Goal: Task Accomplishment & Management: Complete application form

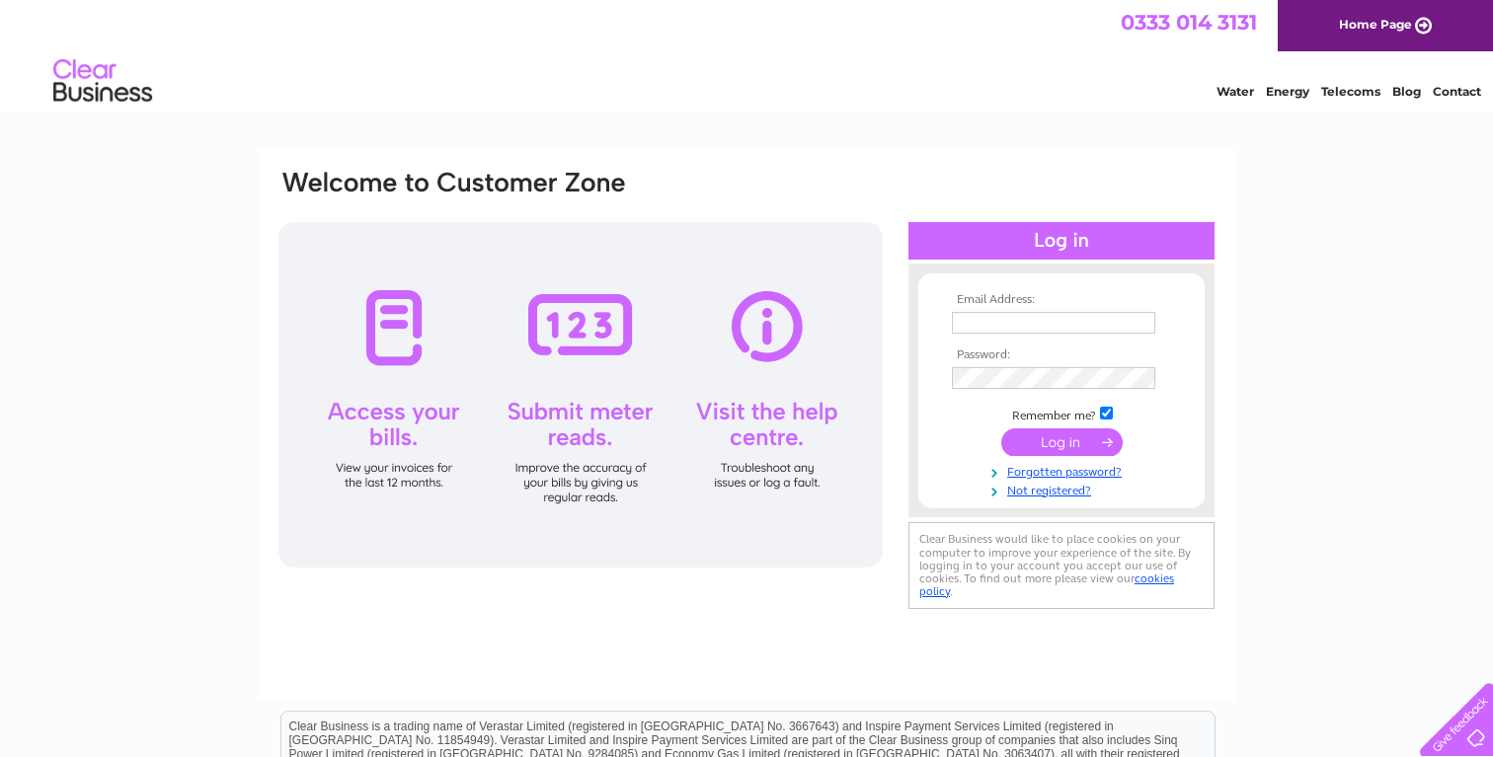
click at [1007, 323] on input "text" at bounding box center [1053, 323] width 203 height 22
click at [1300, 261] on div "Email Address: Password:" at bounding box center [746, 593] width 1493 height 891
click at [1050, 493] on link "Not registered?" at bounding box center [1064, 489] width 224 height 19
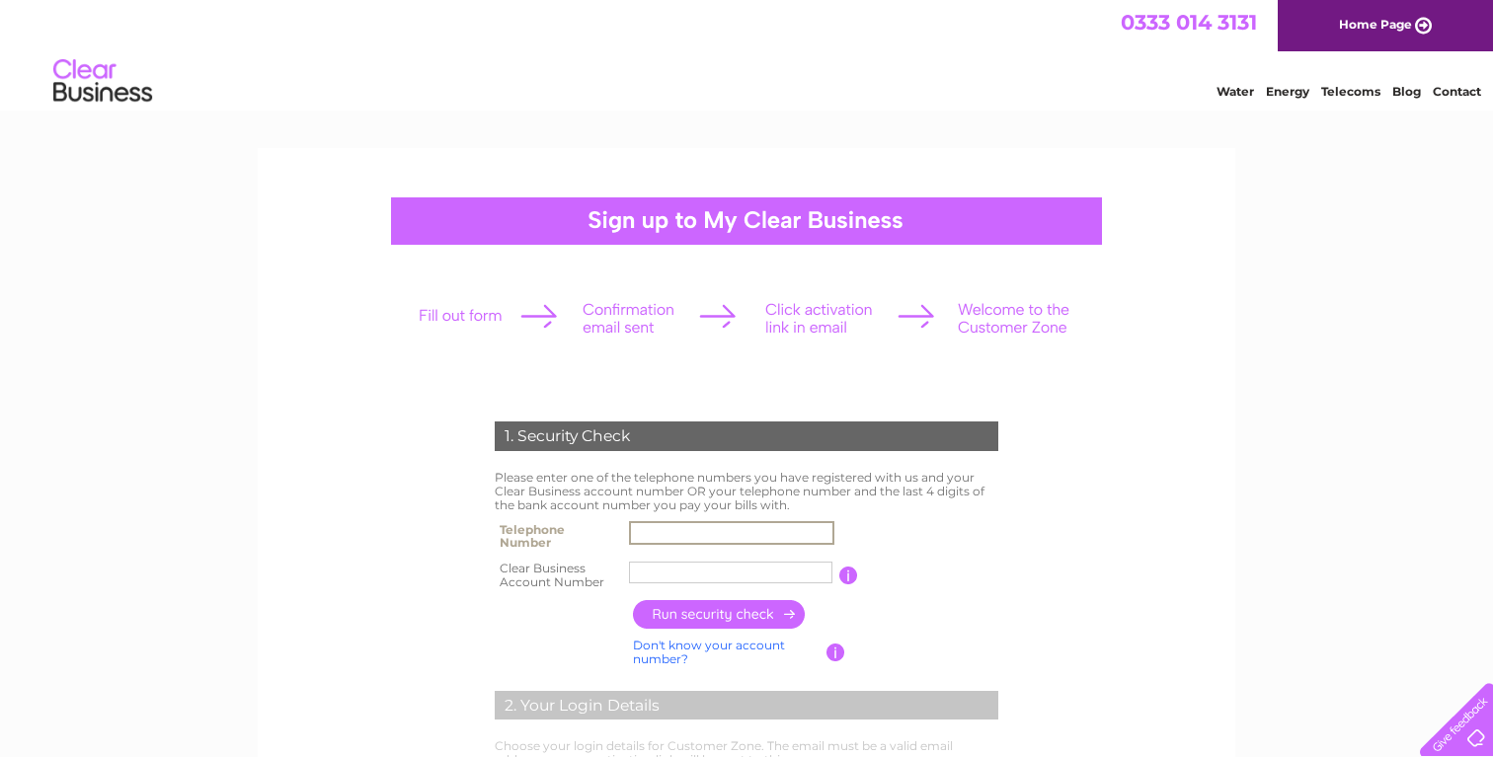
click at [638, 533] on input "text" at bounding box center [731, 533] width 205 height 24
type input "01577531934"
click at [669, 573] on input "text" at bounding box center [730, 573] width 203 height 22
paste input "30319955"
type input "30319955"
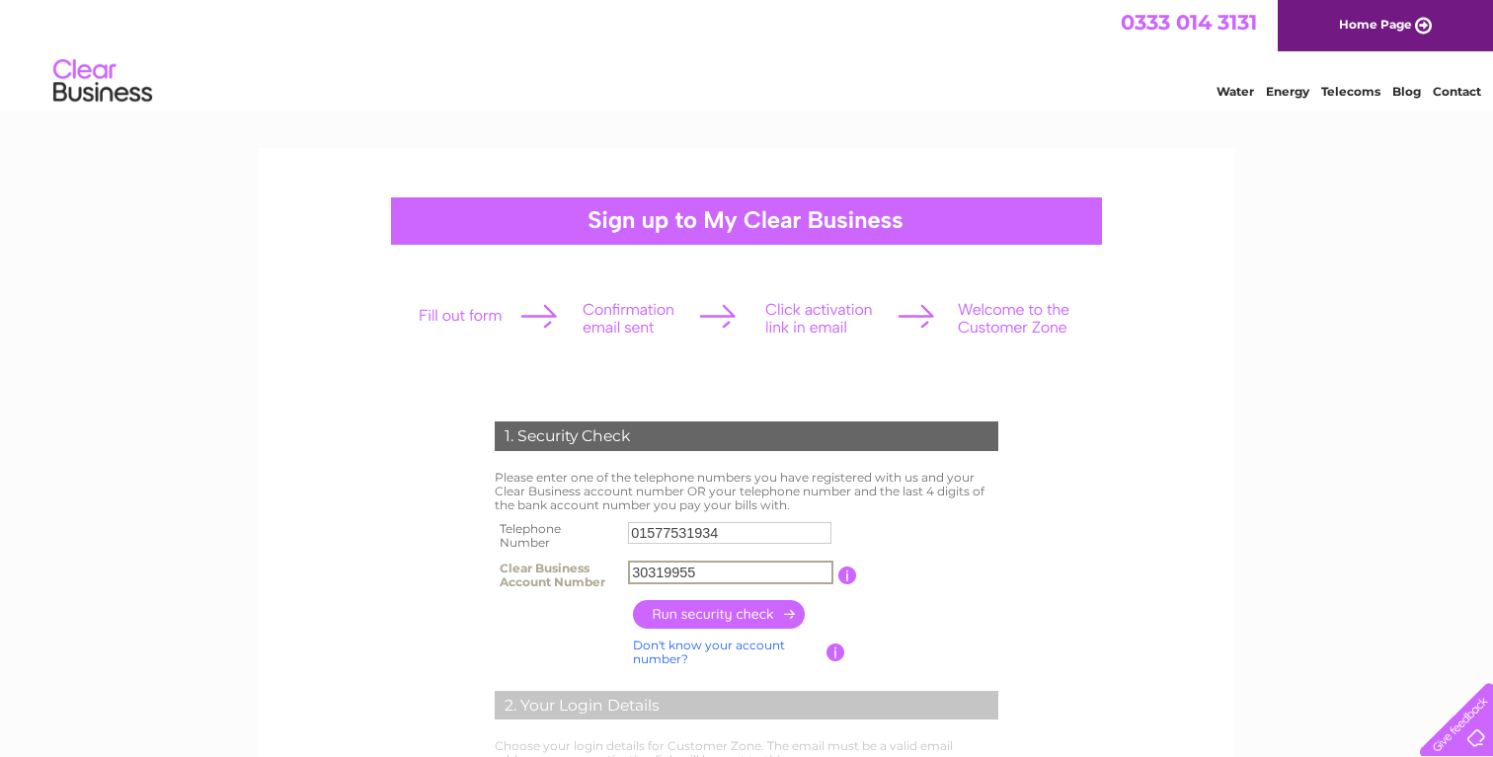
click at [695, 618] on input "button" at bounding box center [720, 614] width 174 height 29
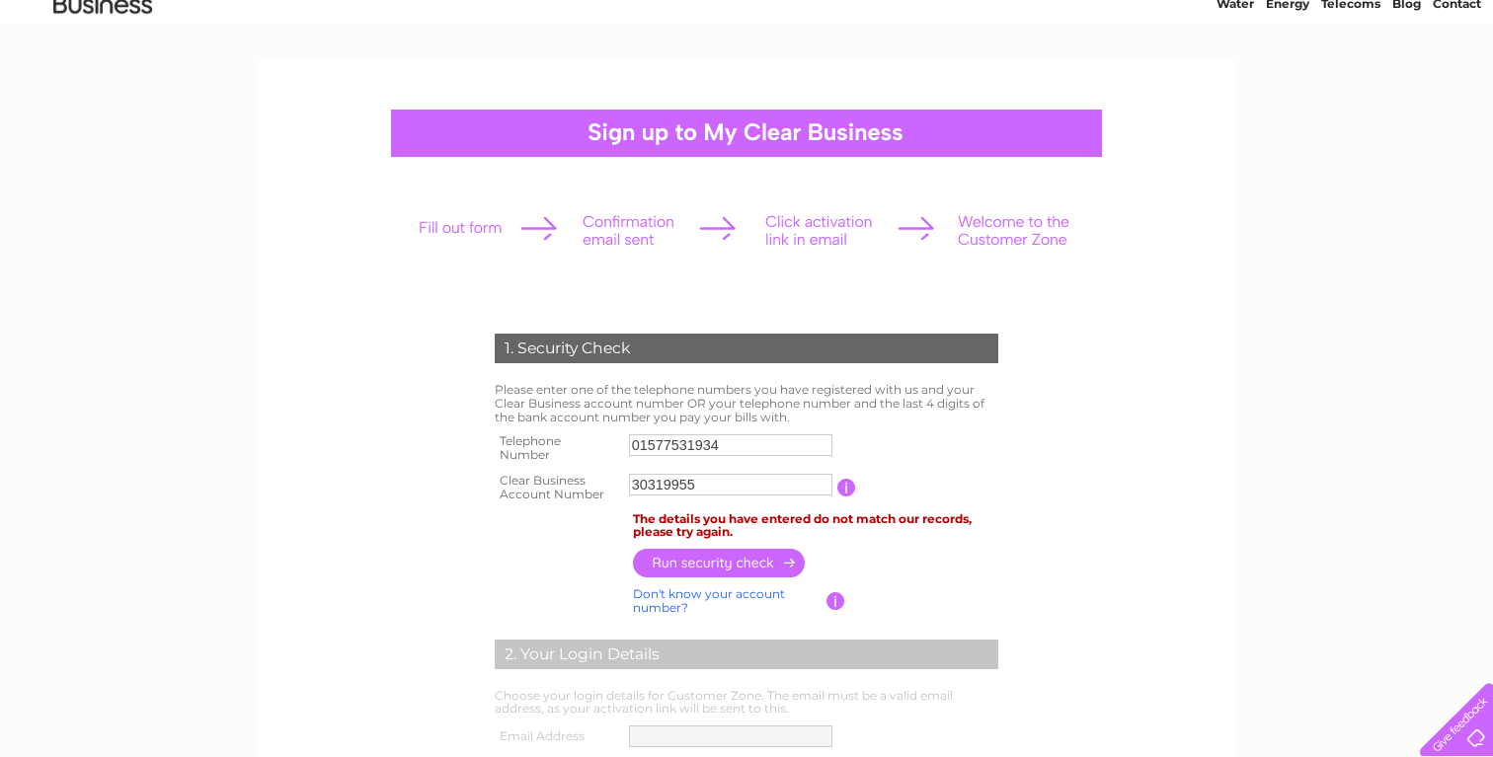
scroll to position [102, 0]
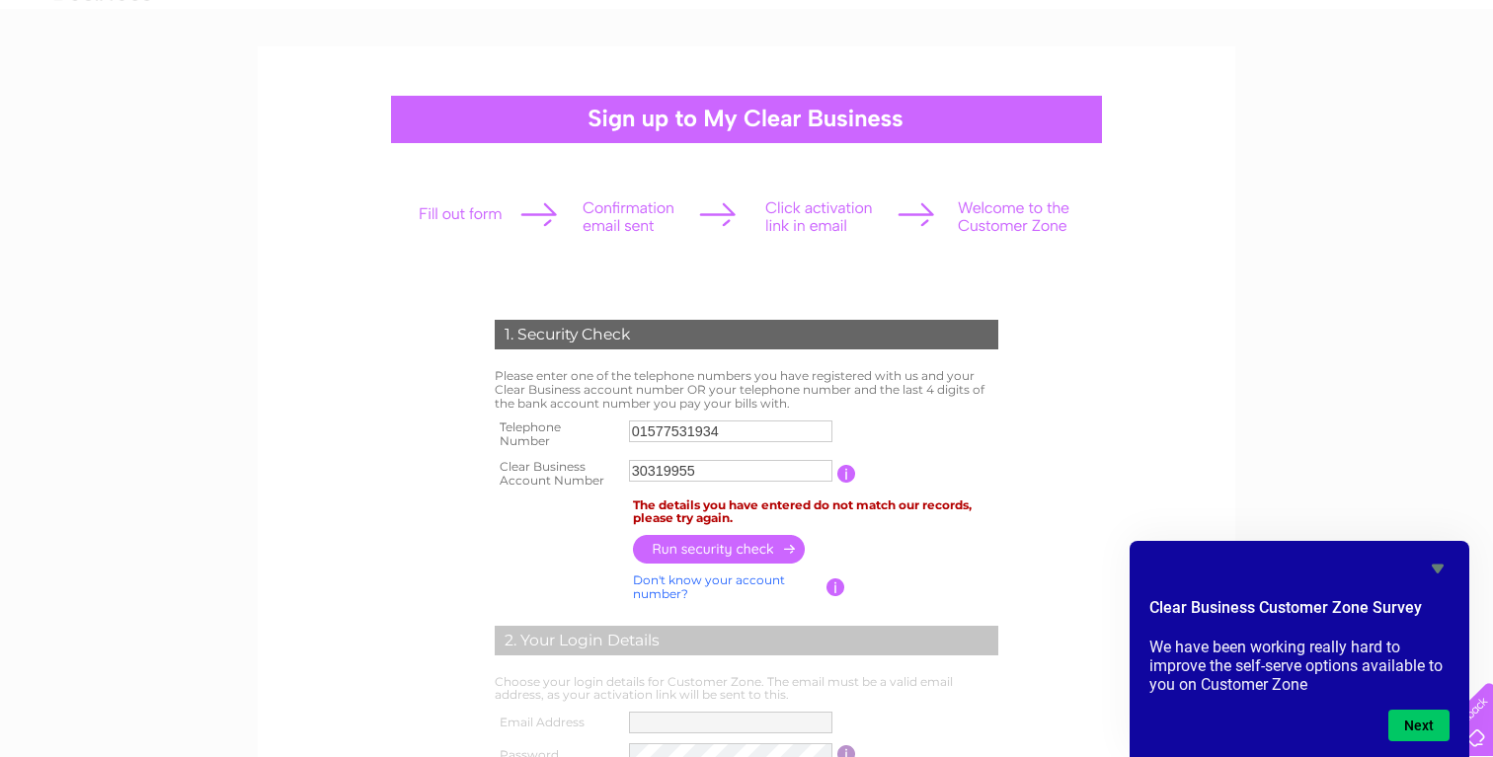
click at [673, 436] on input "01577531934" at bounding box center [730, 432] width 203 height 22
click at [939, 435] on table "Telephone Number 01577531934 Clear Business Account Number 30319955 You will fi…" at bounding box center [746, 454] width 513 height 78
click at [726, 582] on link "Don't know your account number?" at bounding box center [709, 587] width 152 height 29
click at [639, 469] on input "text" at bounding box center [643, 471] width 28 height 24
click at [845, 474] on input "button" at bounding box center [846, 474] width 19 height 18
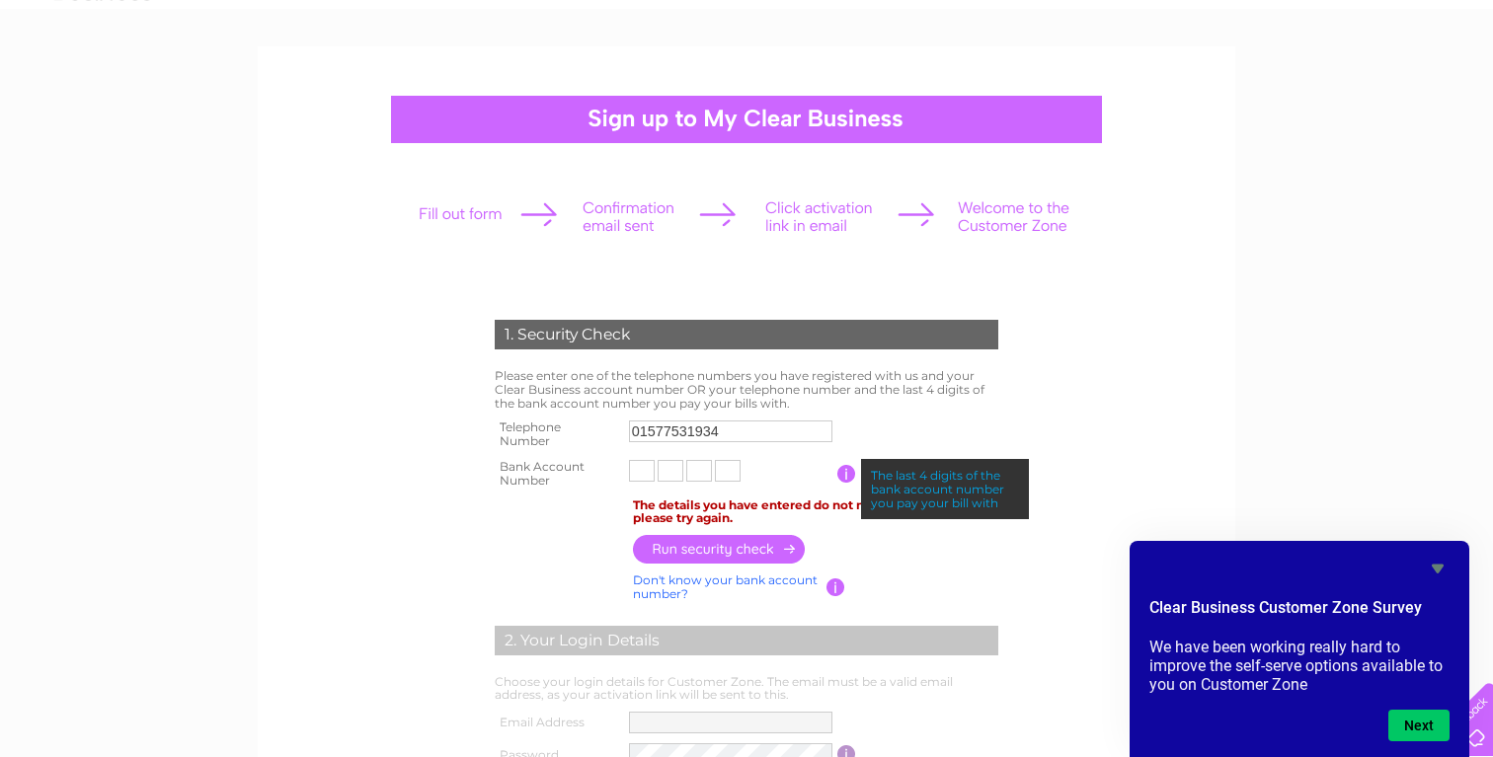
click at [647, 477] on input "text" at bounding box center [642, 471] width 26 height 22
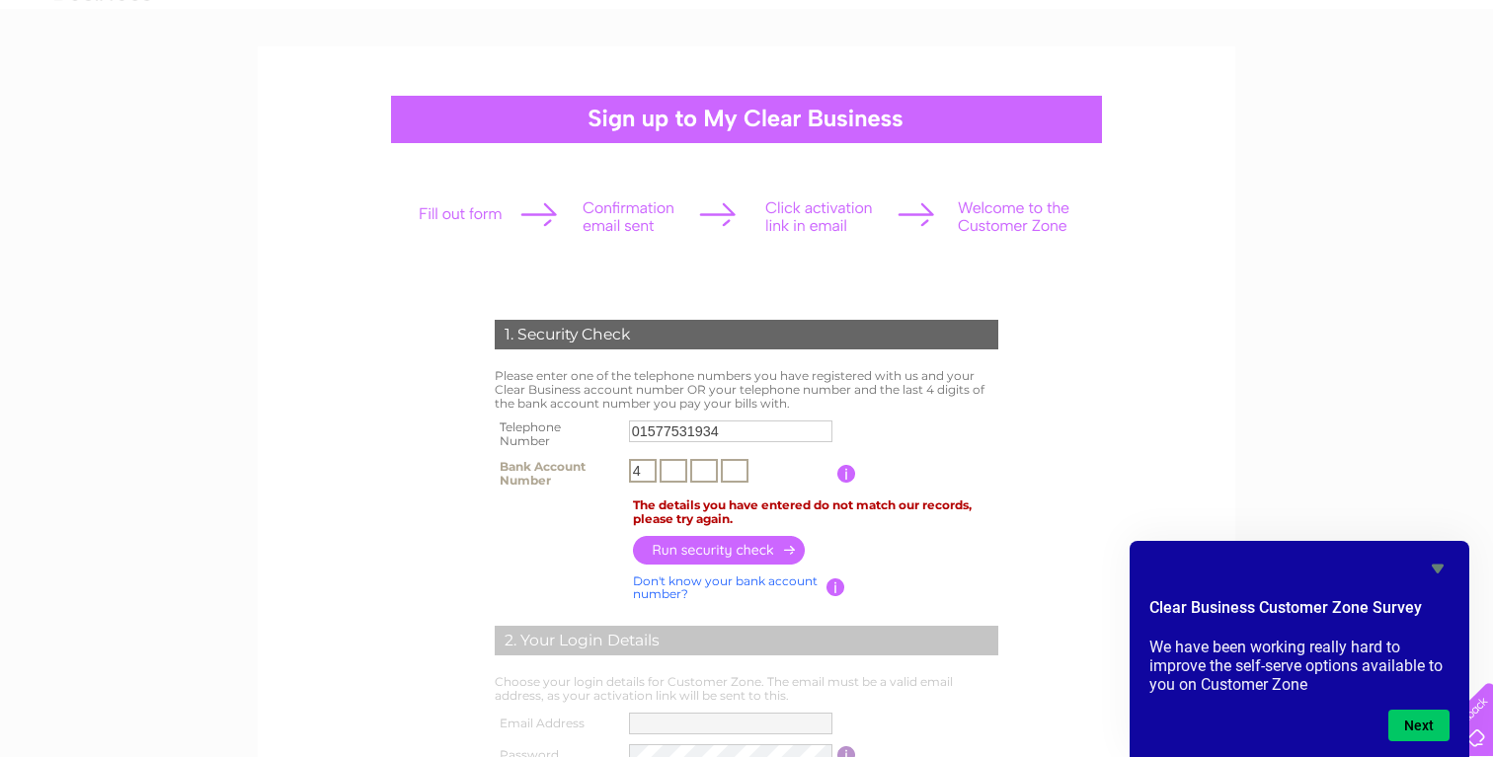
type input "4"
click at [688, 474] on td "4" at bounding box center [730, 473] width 213 height 39
click at [670, 471] on input "text" at bounding box center [671, 471] width 26 height 22
type input "7"
click at [700, 472] on input "text" at bounding box center [704, 471] width 28 height 24
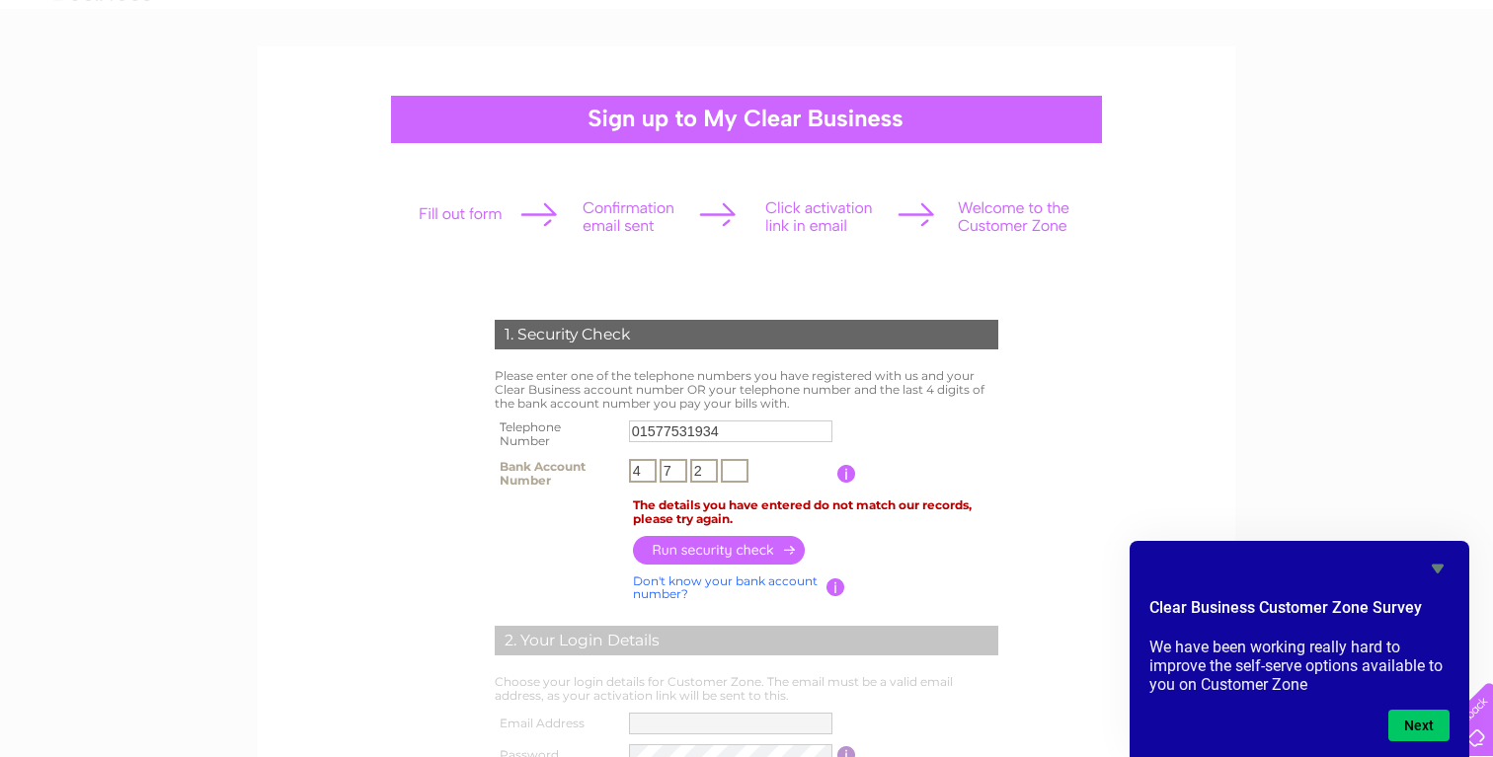
type input "2"
click at [730, 471] on input "text" at bounding box center [735, 471] width 28 height 24
type input "1"
click at [762, 554] on input "button" at bounding box center [720, 549] width 174 height 29
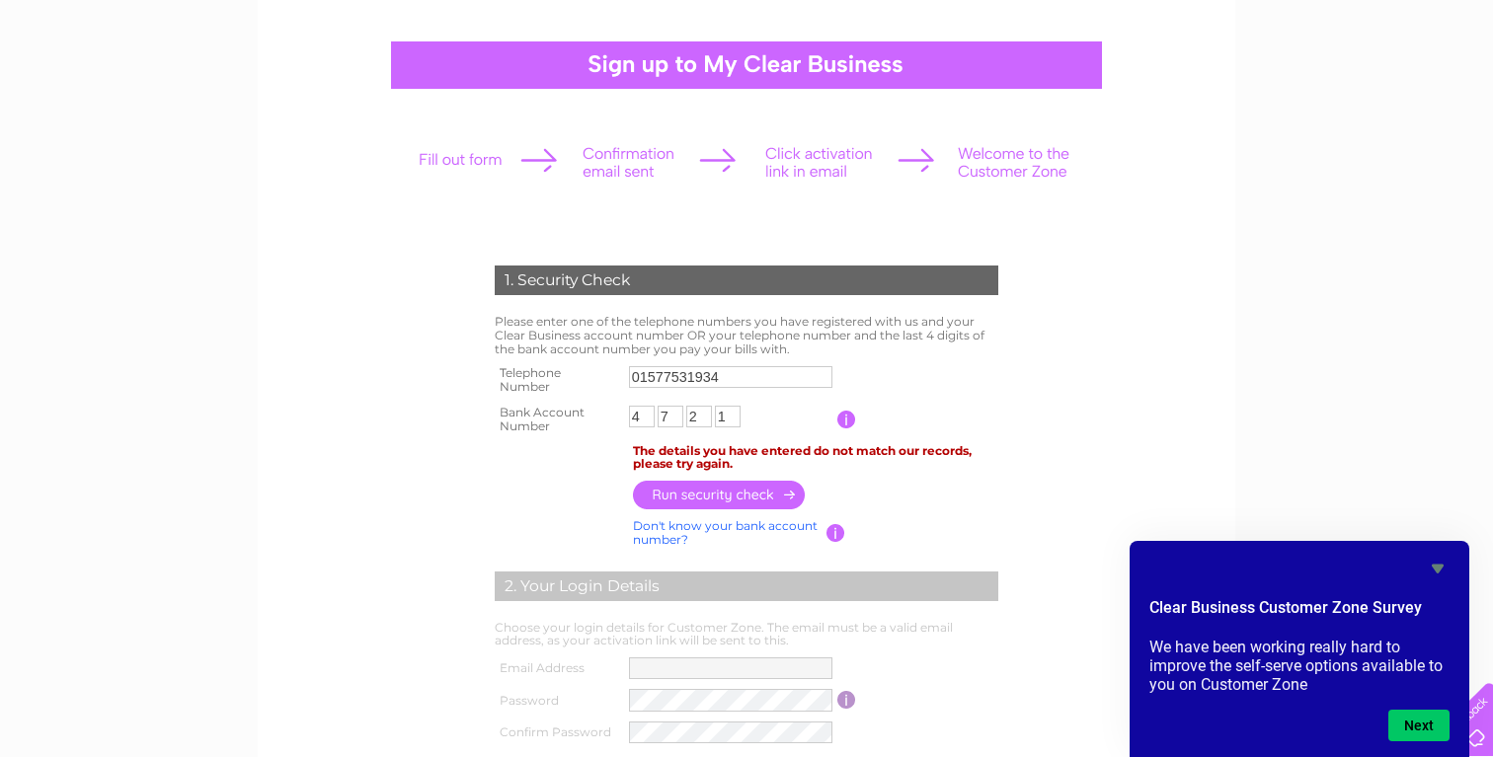
scroll to position [135, 0]
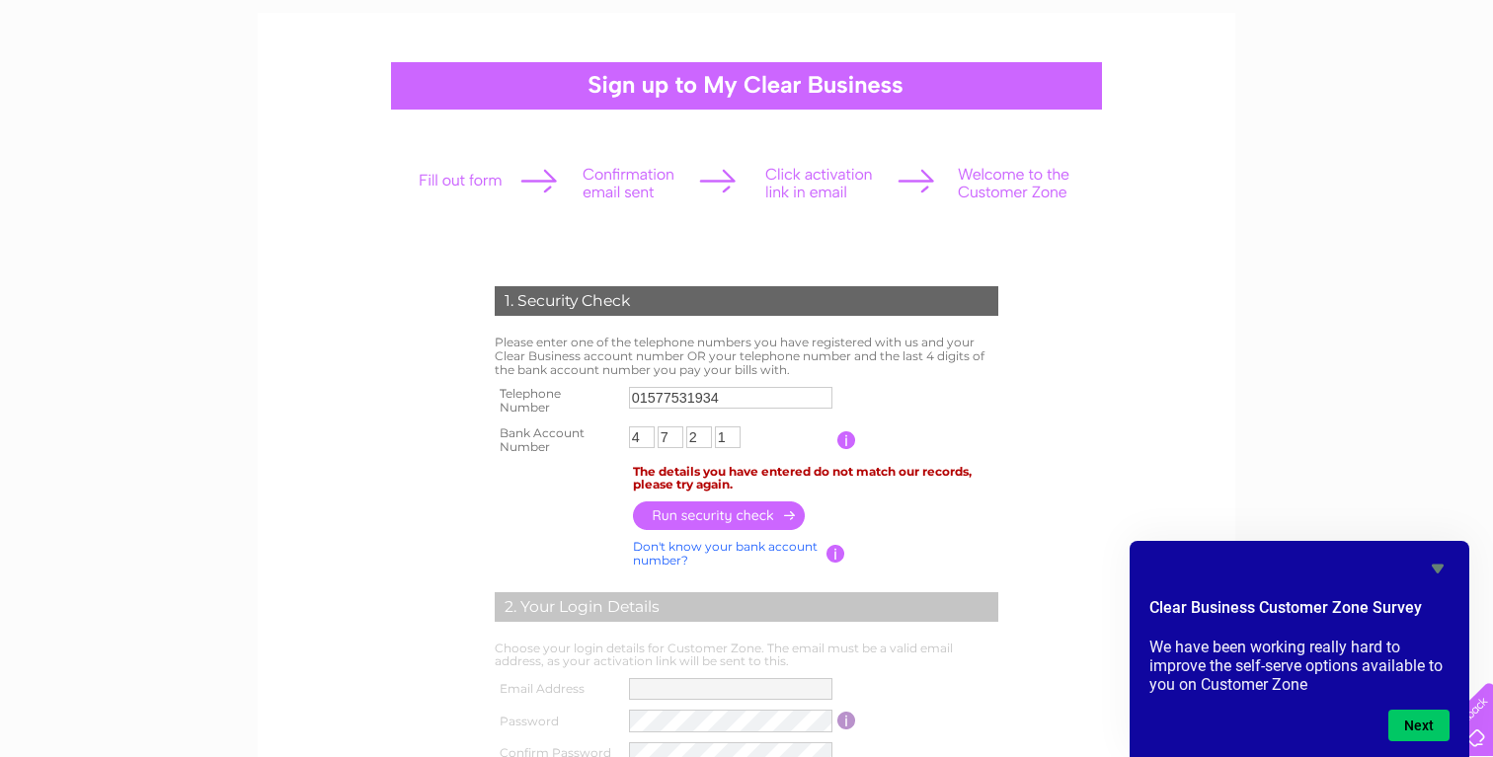
click at [670, 394] on input "01577531934" at bounding box center [730, 398] width 203 height 22
click at [670, 394] on input "01577531934" at bounding box center [731, 398] width 205 height 24
click at [905, 371] on td "Please enter one of the telephone numbers you have registered with us and your …" at bounding box center [746, 356] width 513 height 50
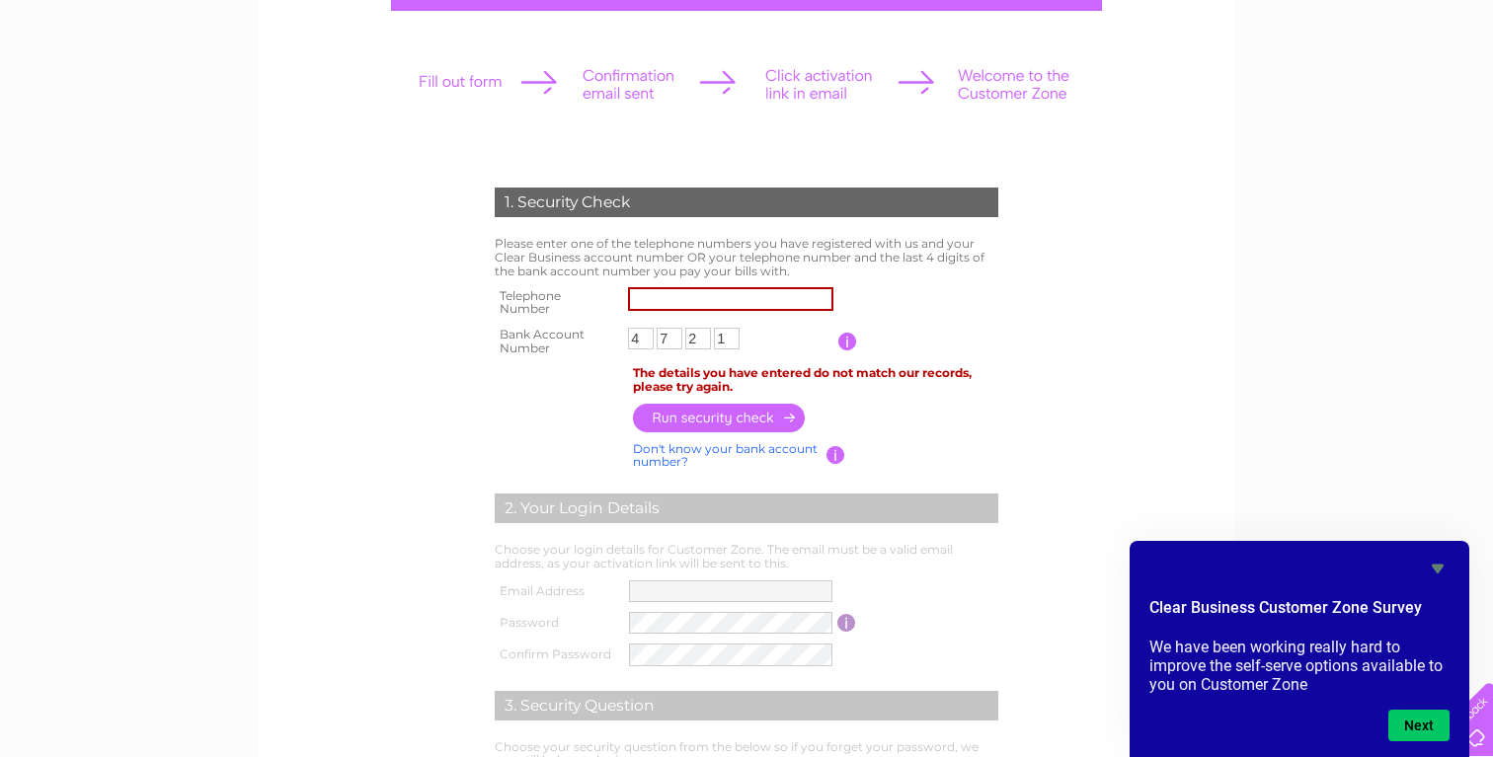
scroll to position [235, 0]
click at [673, 303] on input "text" at bounding box center [730, 298] width 205 height 24
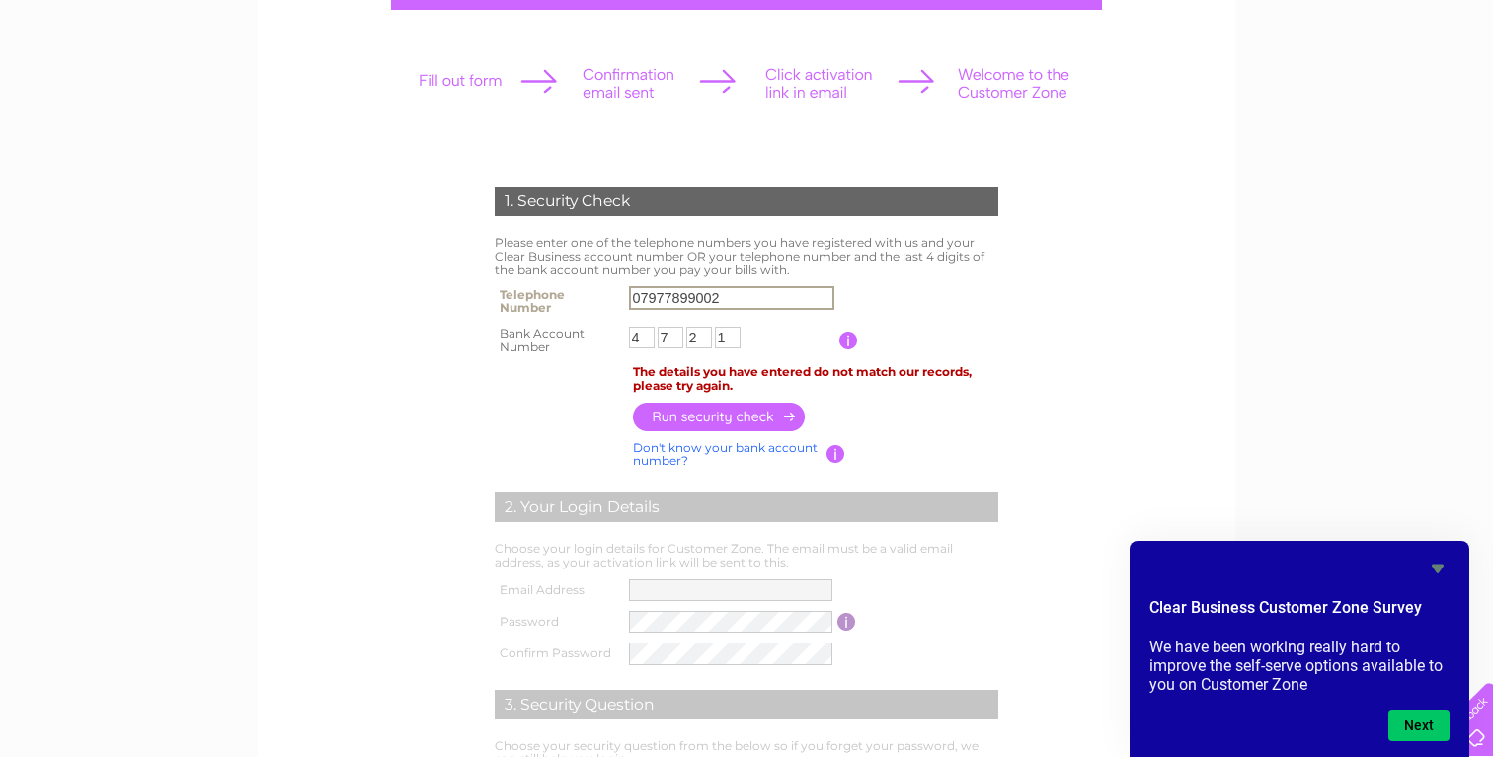
type input "07977899002"
click at [713, 424] on input "button" at bounding box center [720, 417] width 174 height 29
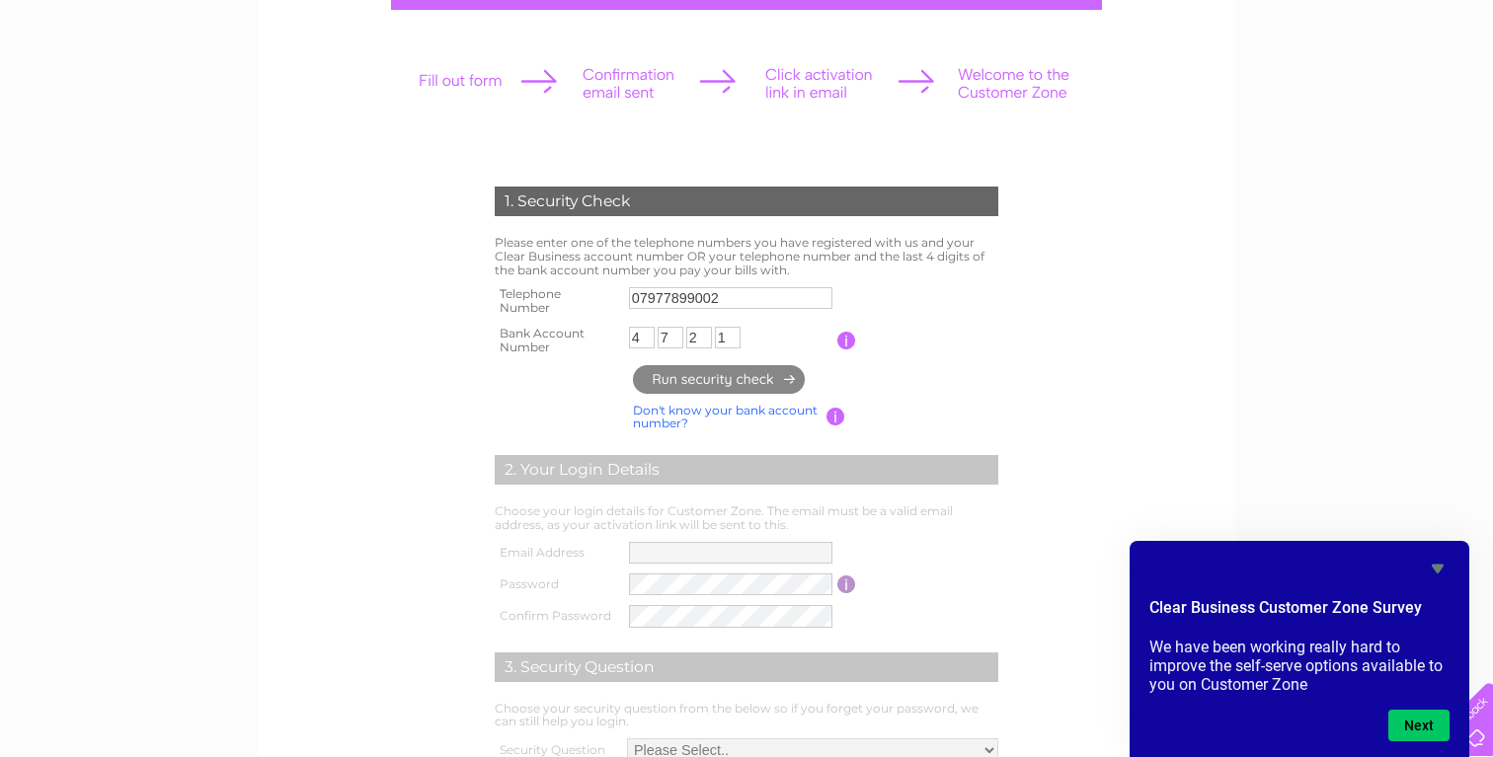
type input "**********"
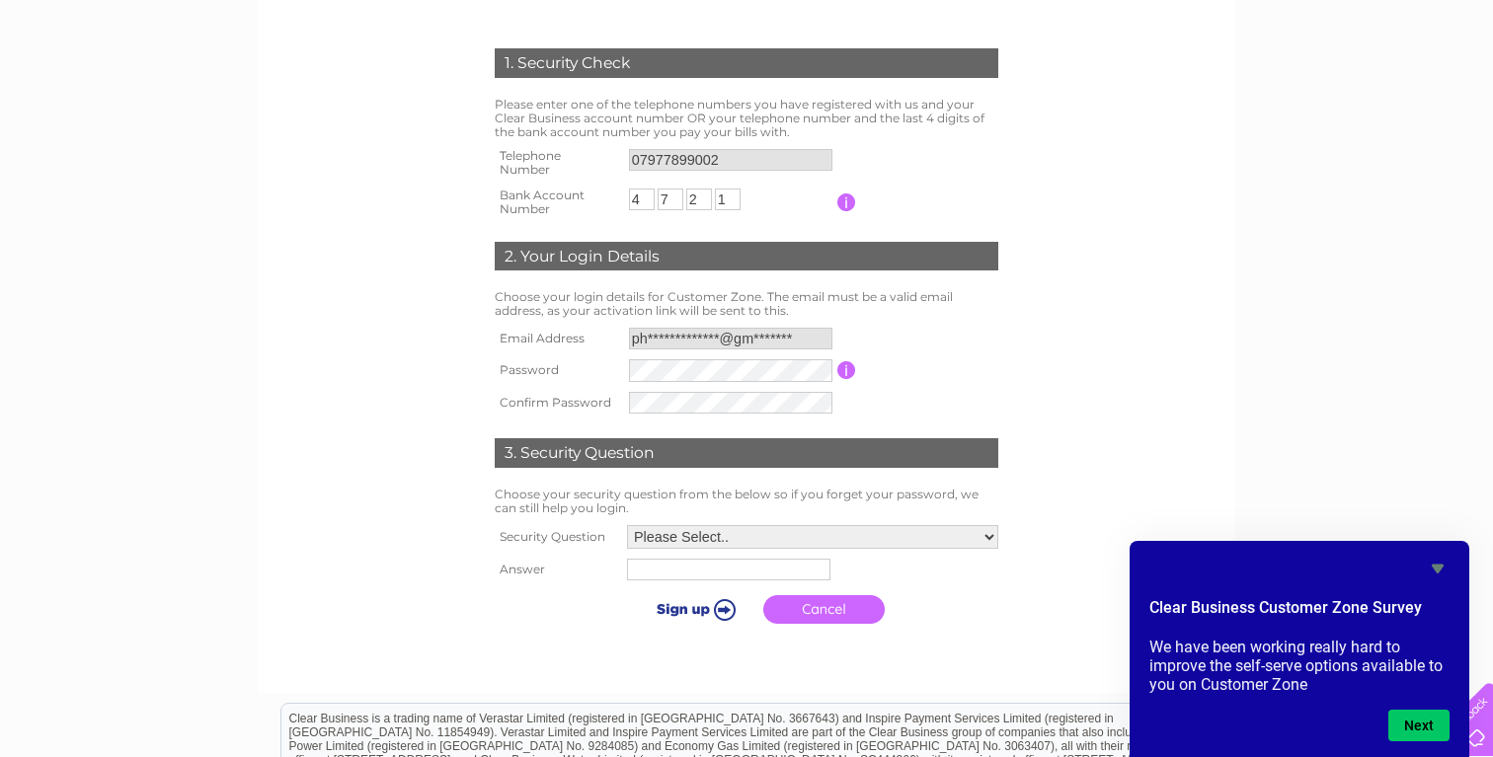
scroll to position [376, 0]
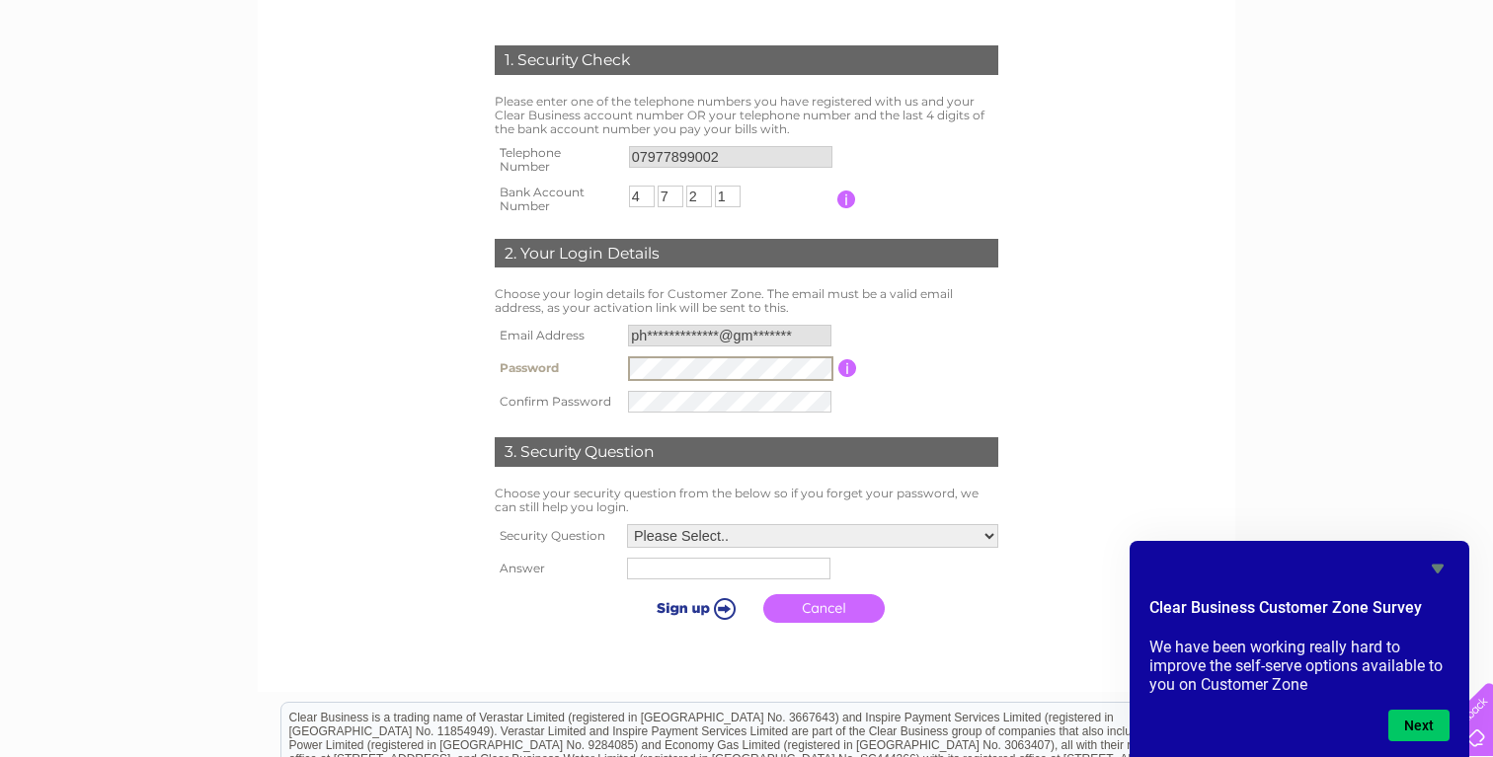
click at [908, 348] on table "**********" at bounding box center [746, 369] width 513 height 98
